Goal: Complete application form: Complete application form

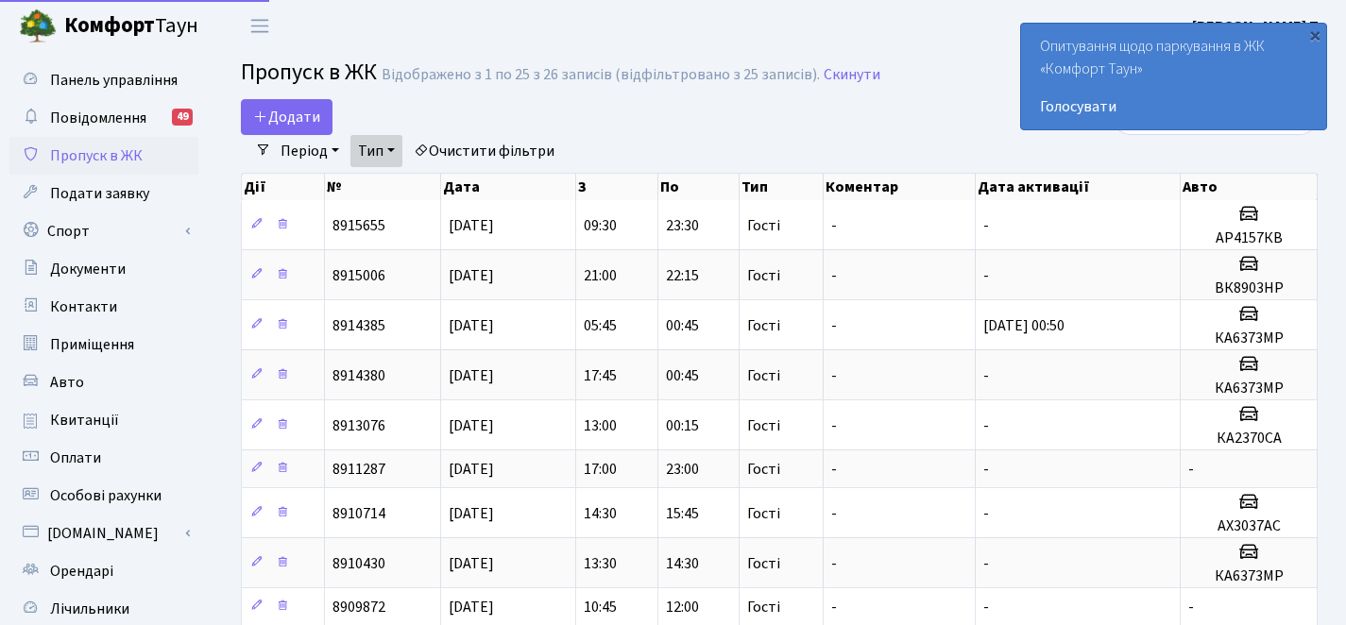
select select "25"
click at [302, 111] on span "Додати" at bounding box center [286, 117] width 67 height 21
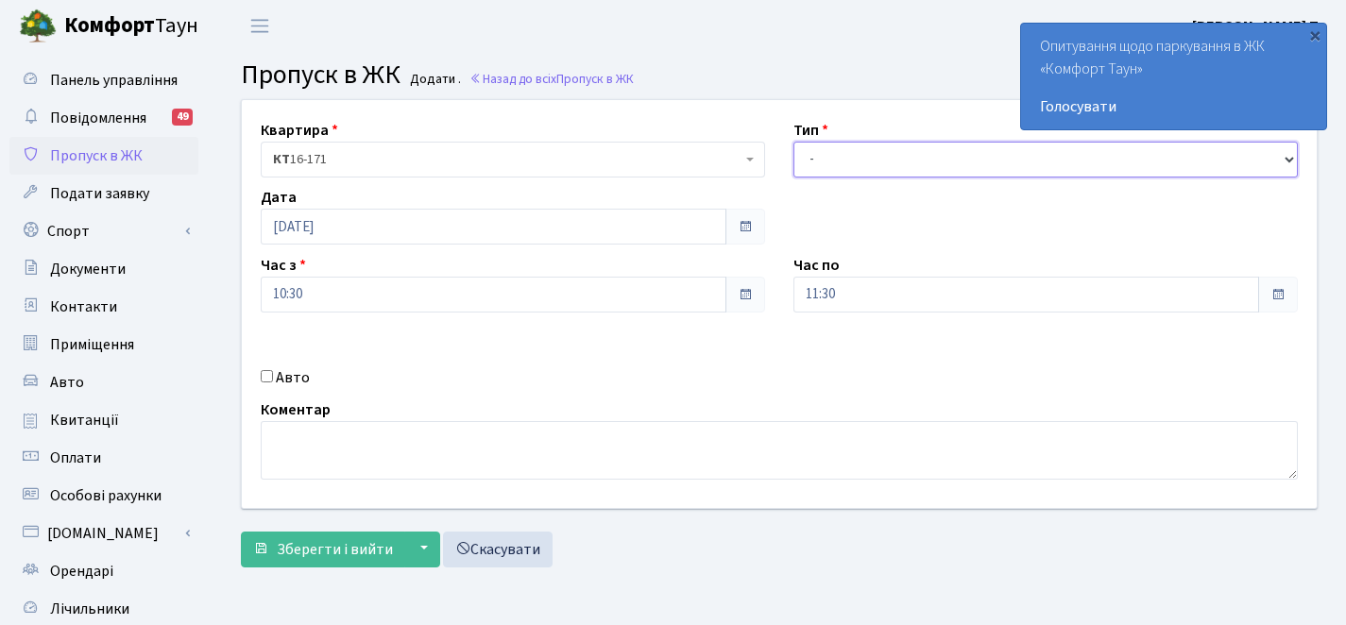
click at [887, 162] on select "- Доставка Таксі Гості Сервіс" at bounding box center [1045, 160] width 504 height 36
select select "3"
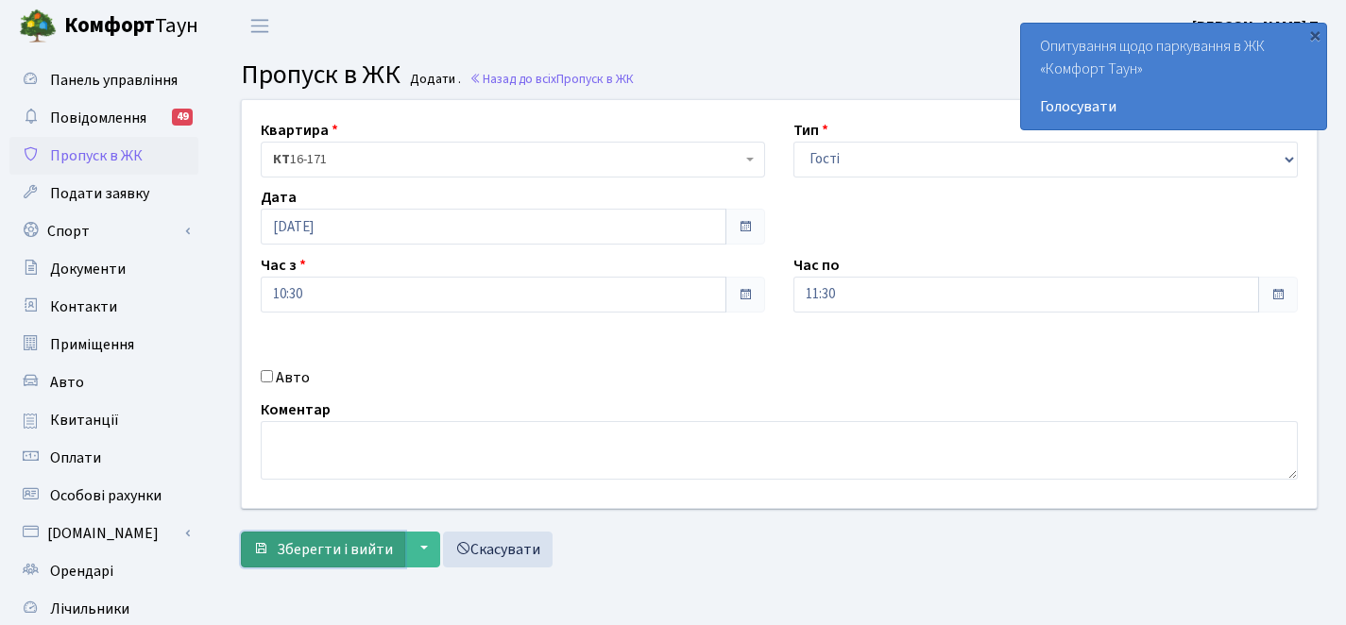
click at [283, 550] on span "Зберегти і вийти" at bounding box center [335, 549] width 116 height 21
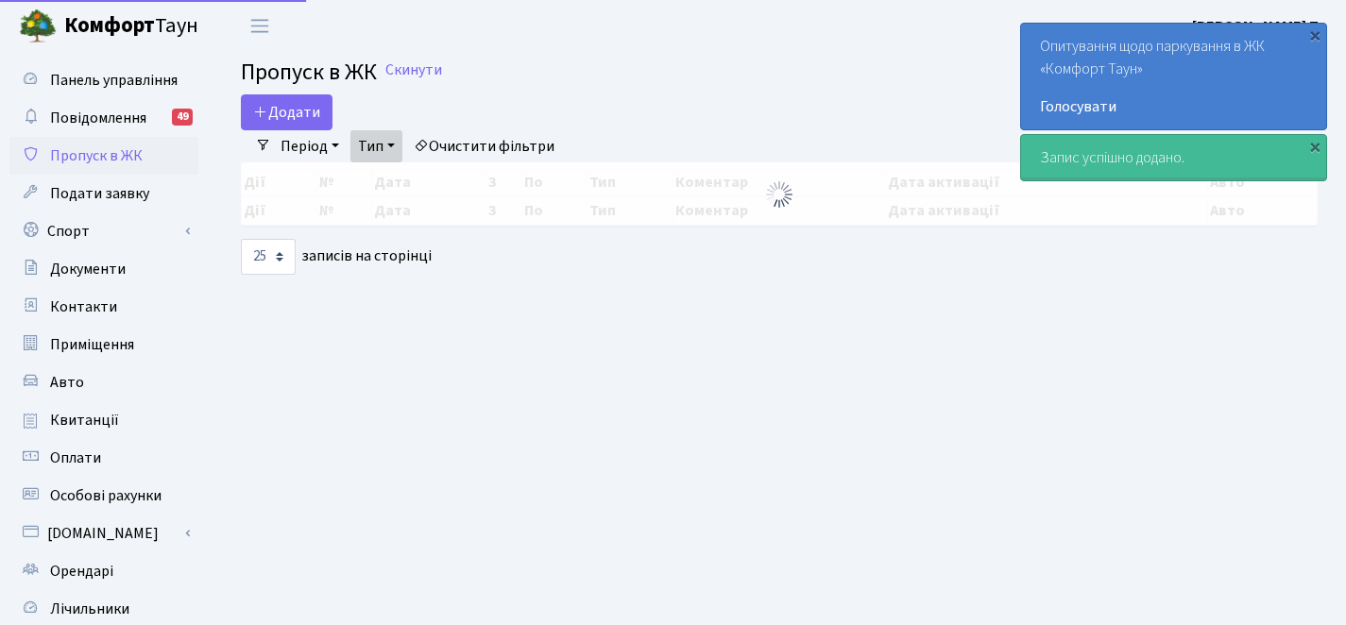
select select "25"
